Goal: Find specific page/section: Find specific page/section

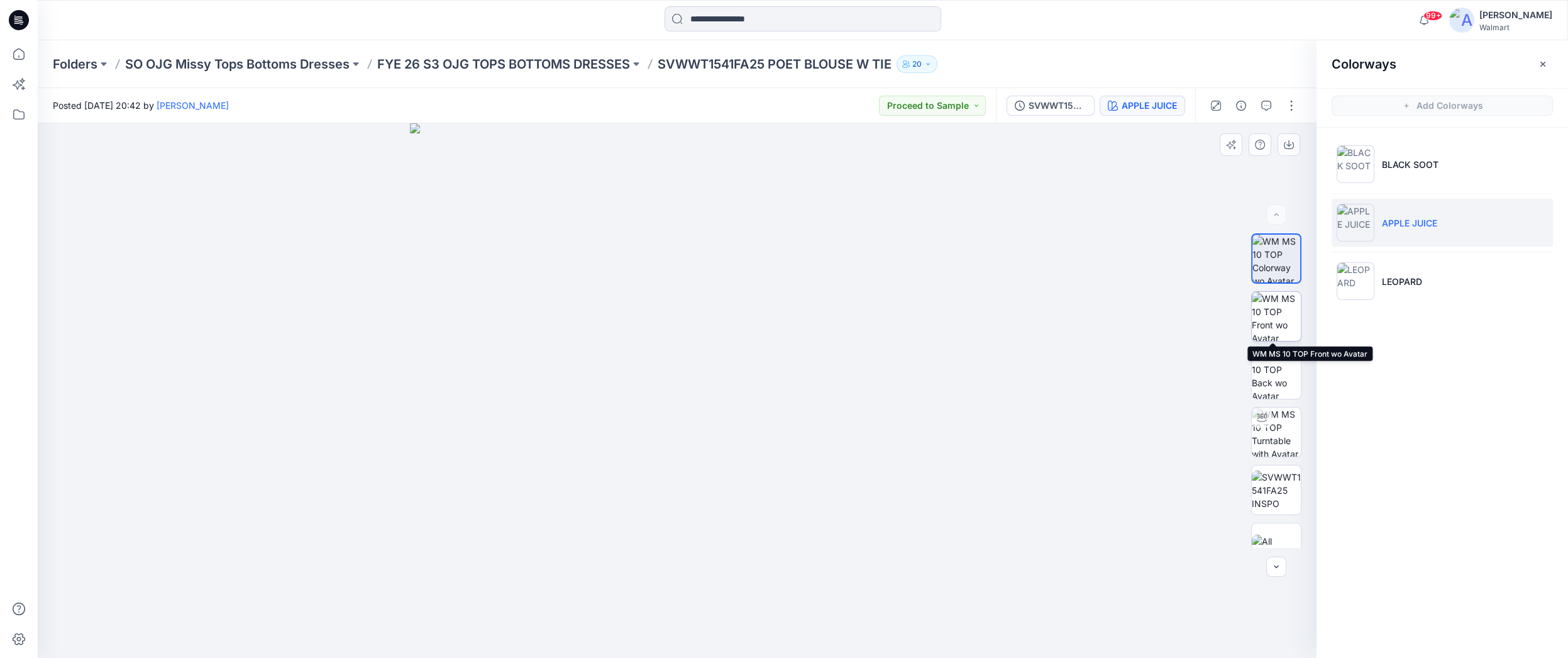
click at [1266, 318] on img at bounding box center [1276, 316] width 49 height 49
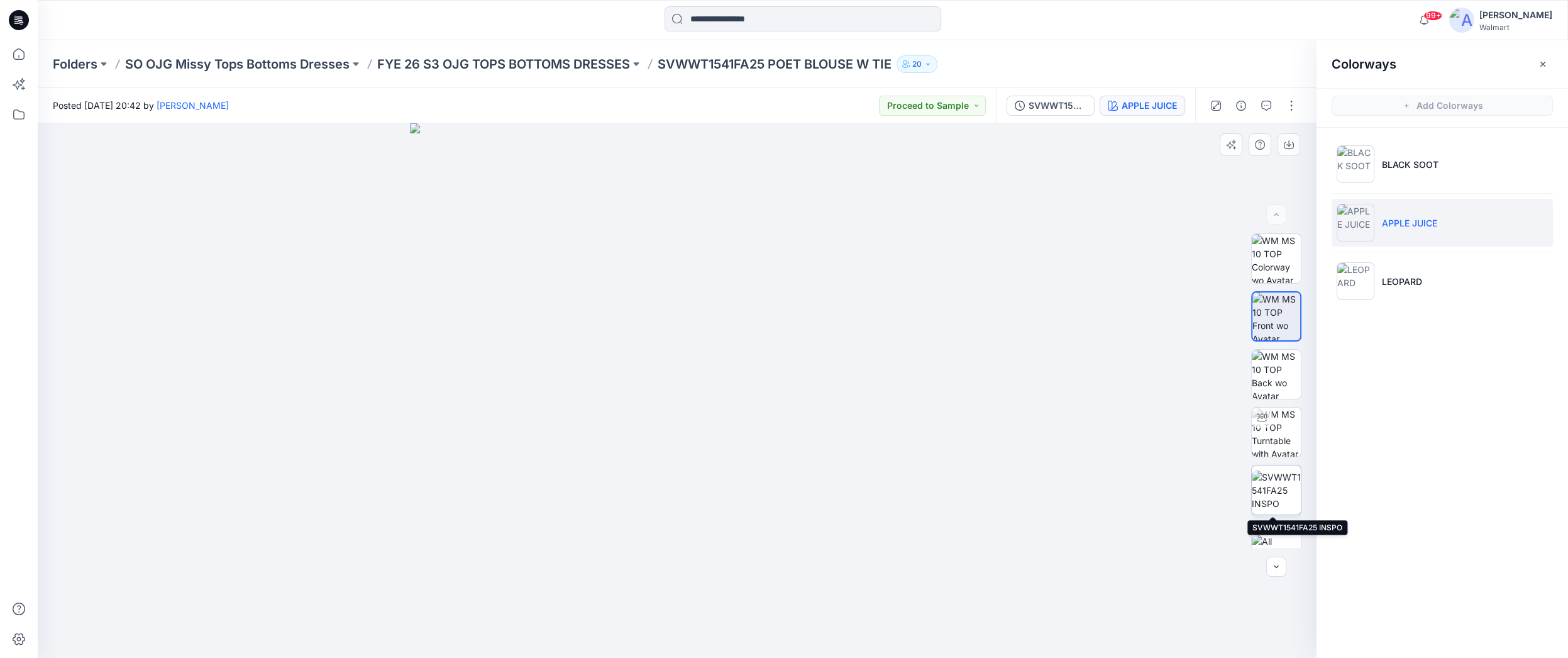
click at [1273, 484] on img at bounding box center [1276, 490] width 49 height 39
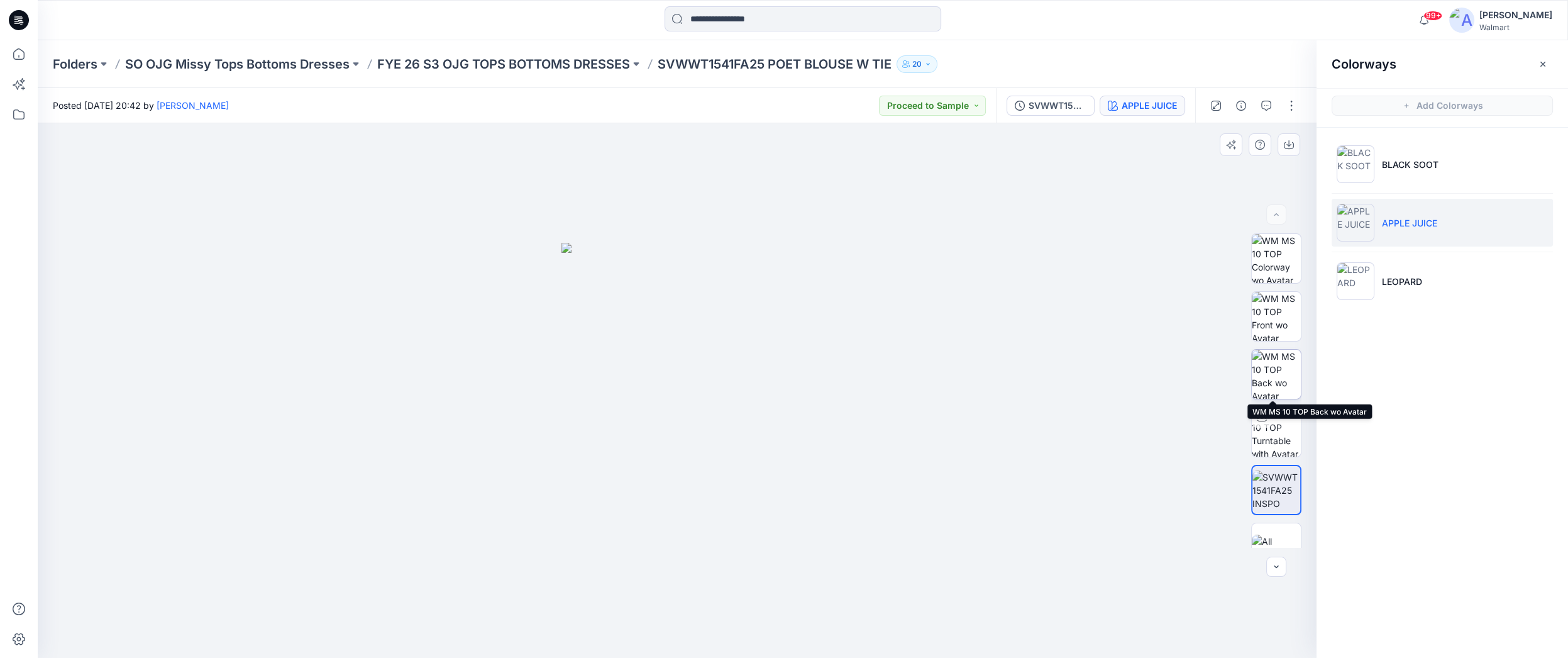
click at [1267, 378] on img at bounding box center [1276, 374] width 49 height 49
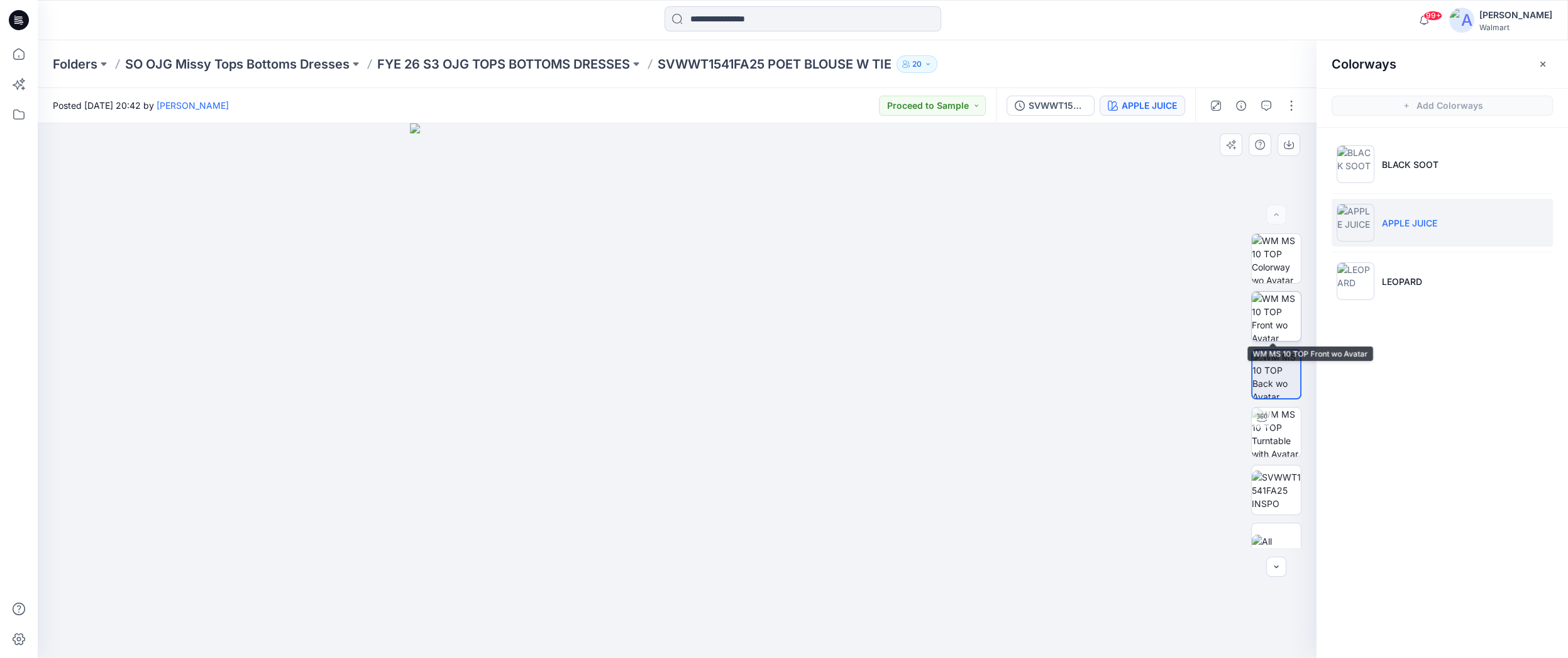
click at [1265, 325] on img at bounding box center [1276, 316] width 49 height 49
click at [1283, 141] on button "button" at bounding box center [1289, 144] width 23 height 23
click at [24, 113] on icon at bounding box center [18, 114] width 28 height 28
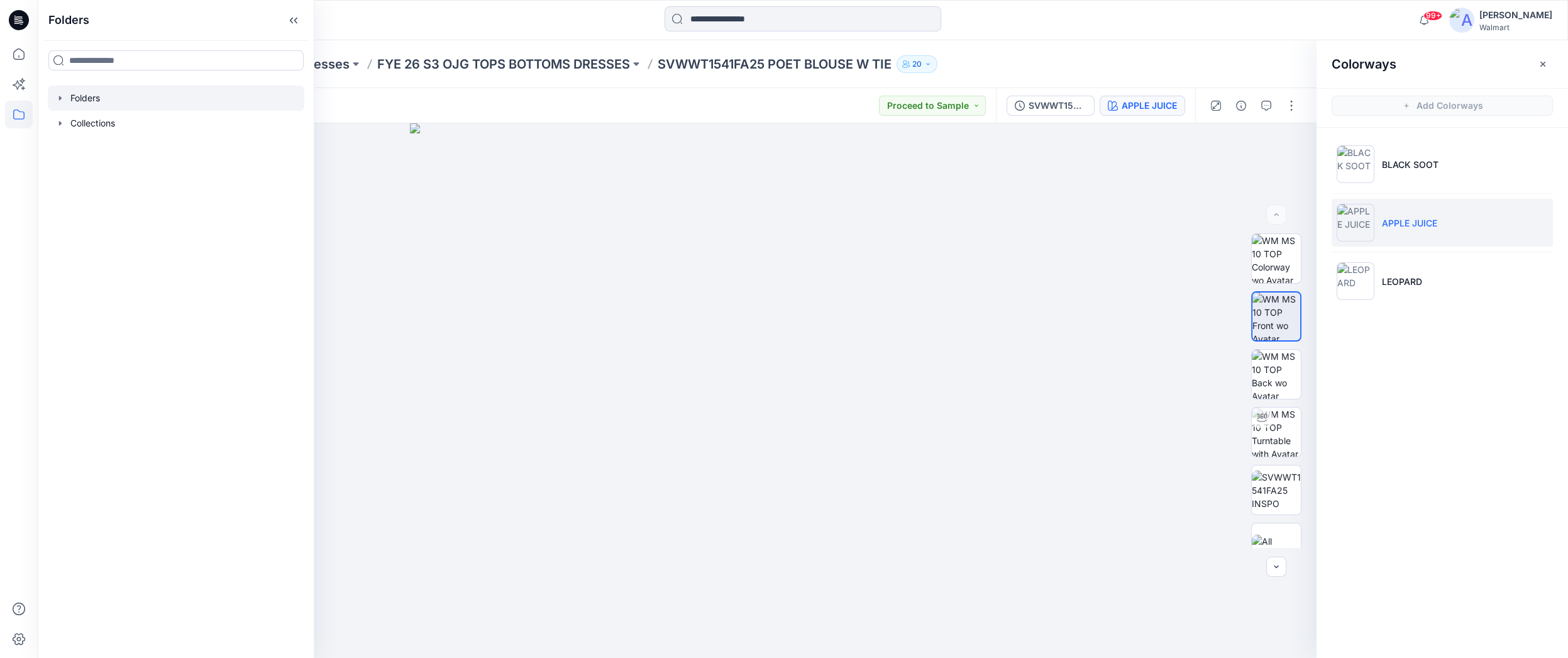
click at [61, 99] on icon "button" at bounding box center [60, 98] width 10 height 10
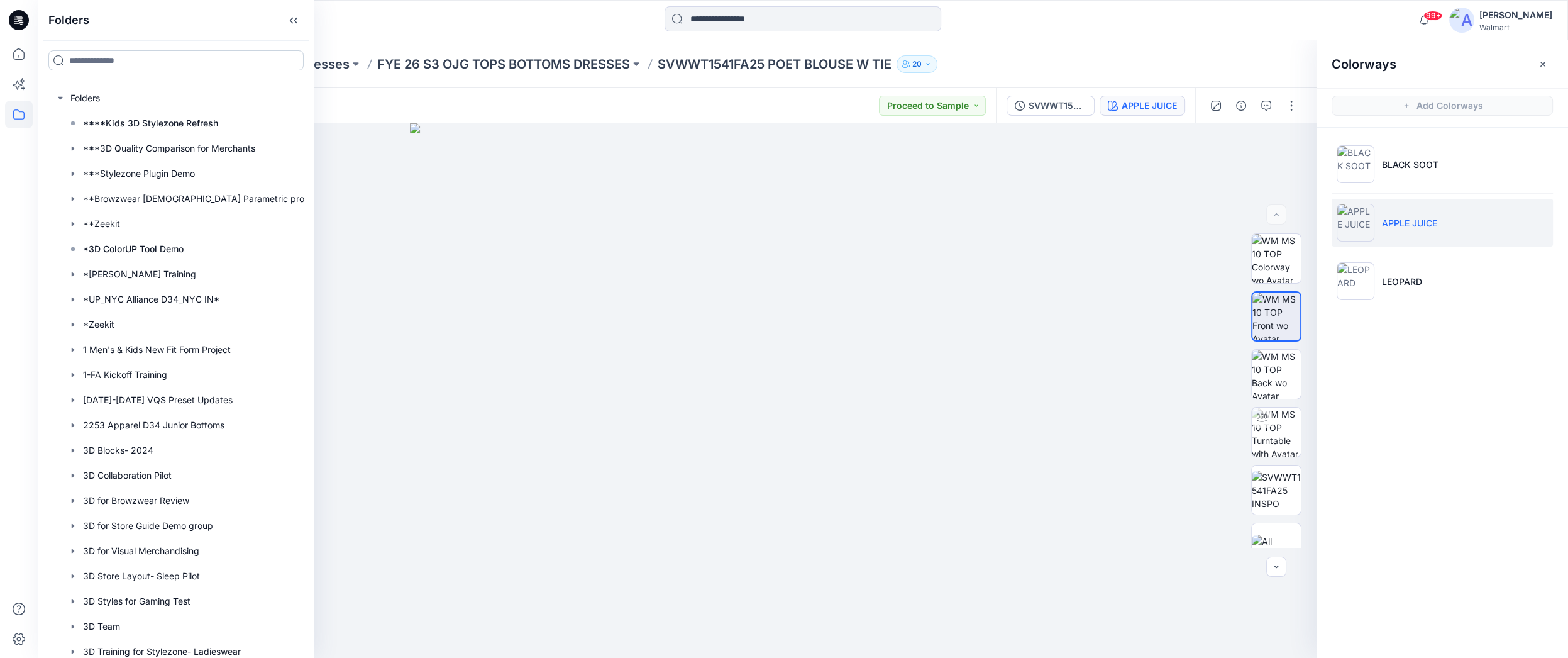
click at [135, 65] on input at bounding box center [176, 61] width 255 height 20
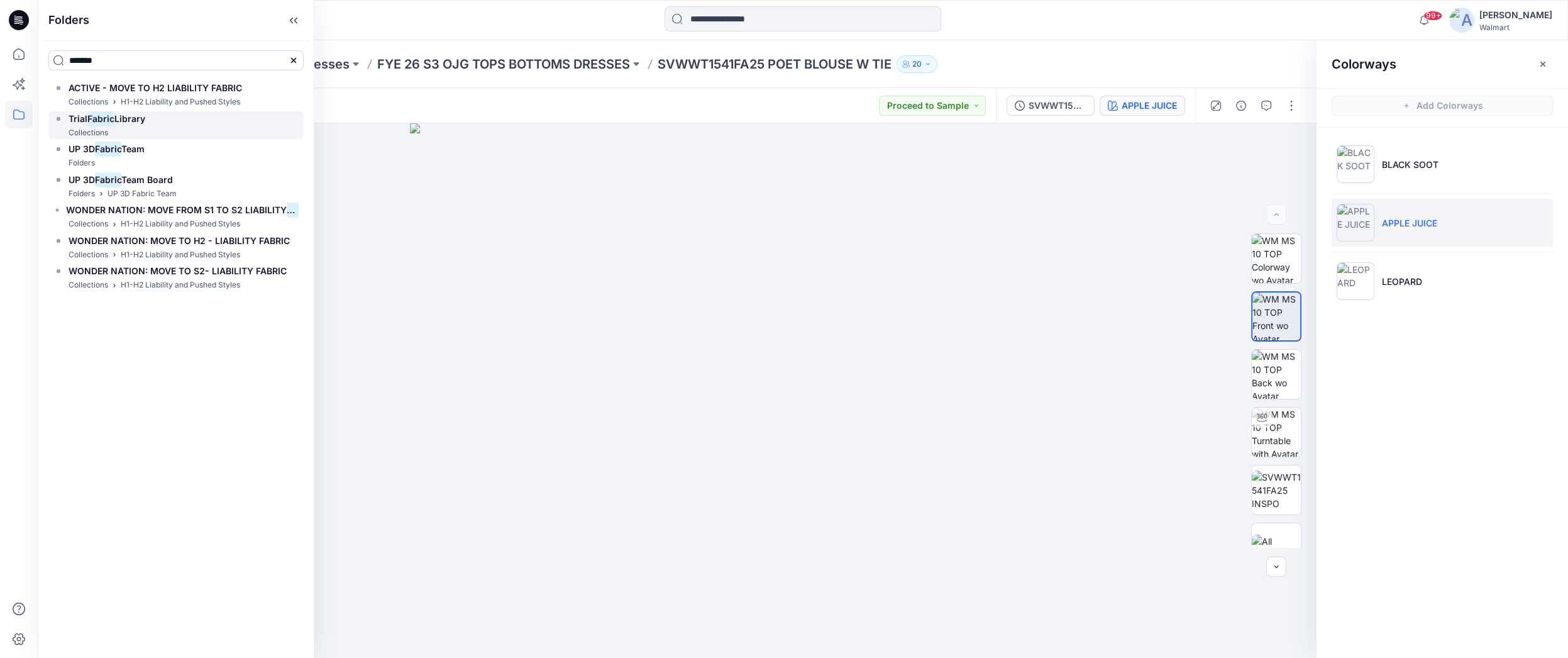
type input "******"
click at [143, 122] on span "Library" at bounding box center [129, 119] width 31 height 11
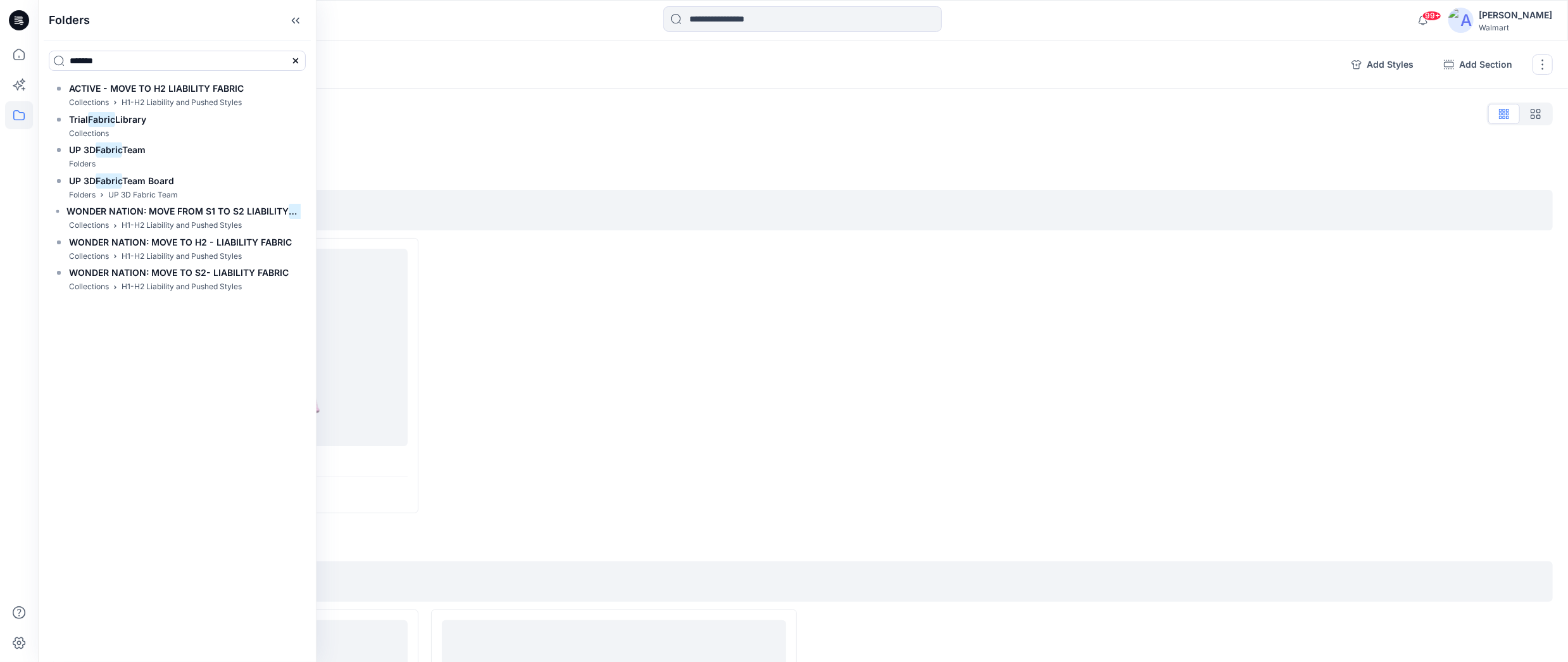
click at [686, 72] on div "Collections Trial Fabric Library 5" at bounding box center [697, 64] width 1288 height 17
